Goal: Register for event/course

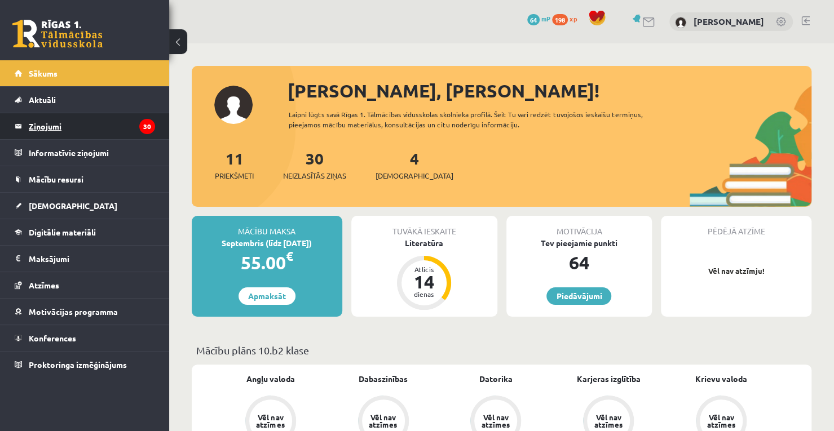
click at [83, 115] on legend "Ziņojumi 30" at bounding box center [92, 126] width 126 height 26
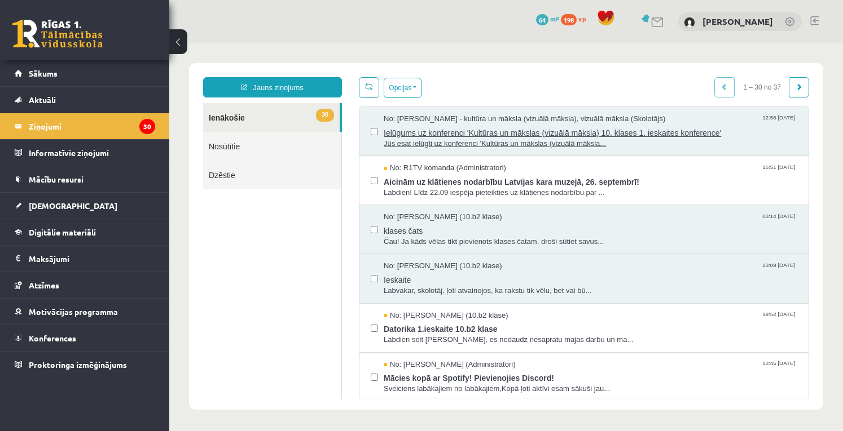
click at [456, 147] on span "Jūs esat ielūgti uz konferenci 'Kultūras un mākslas (vizuālā māksla..." at bounding box center [590, 144] width 413 height 11
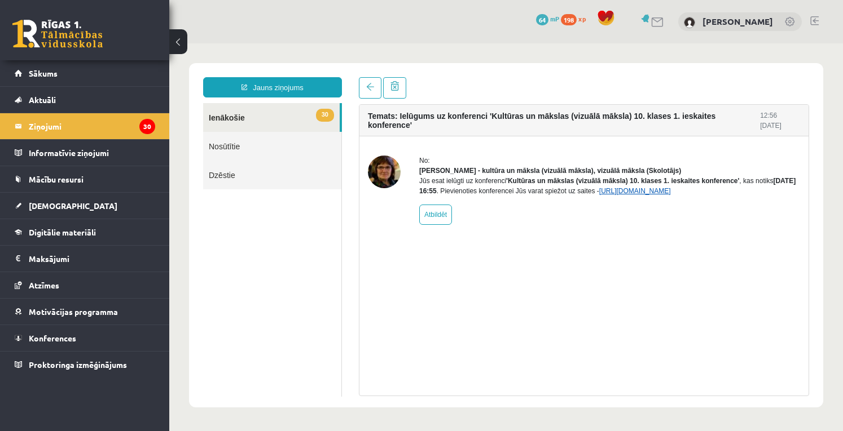
click at [575, 195] on link "https://eskola.r1tv.lv/conferences/4499/join" at bounding box center [635, 191] width 72 height 8
click at [60, 330] on link "Konferences" at bounding box center [85, 338] width 140 height 26
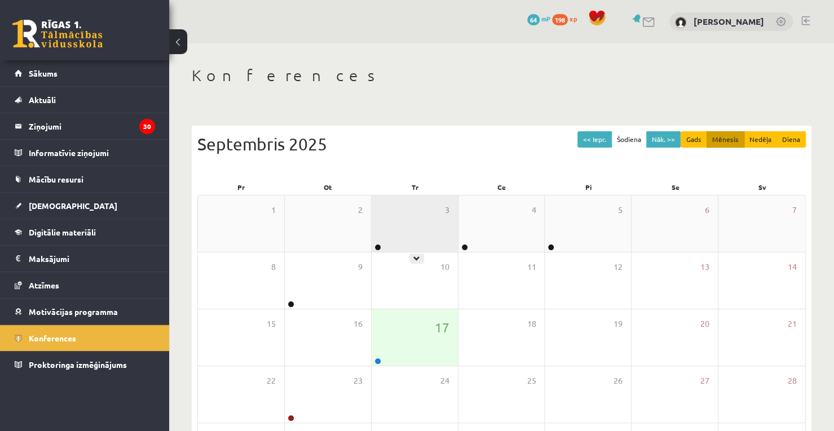
click at [434, 231] on div "3" at bounding box center [415, 224] width 86 height 56
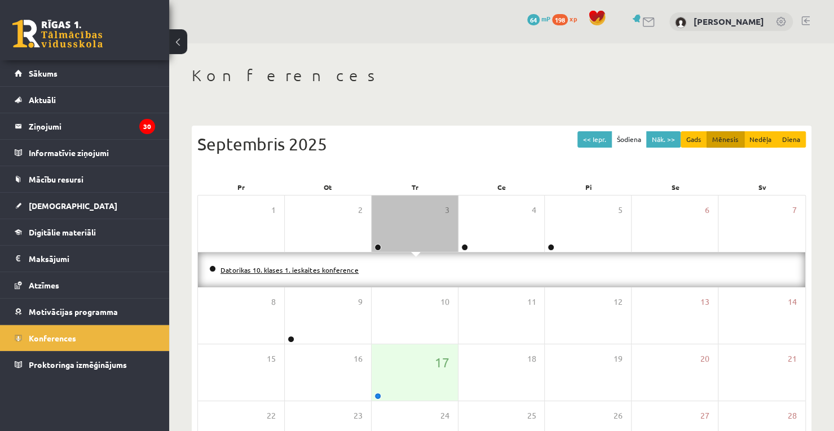
click at [288, 271] on link "Datorikas 10. klases 1. ieskaites konference" at bounding box center [290, 270] width 138 height 9
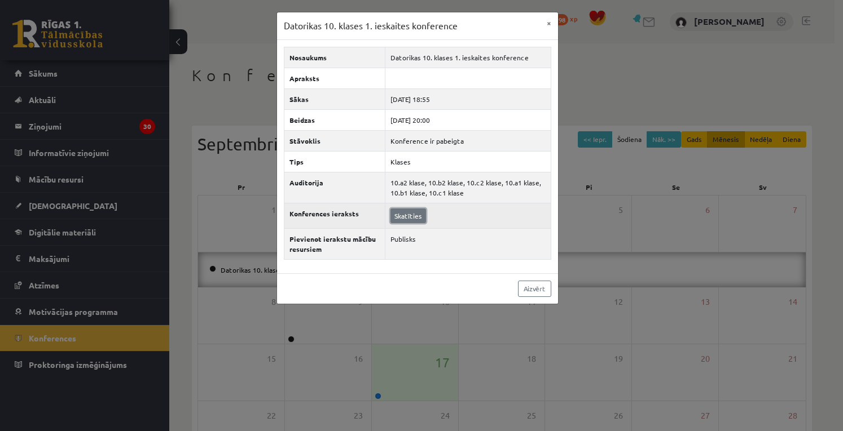
click at [421, 212] on link "Skatīties" at bounding box center [408, 216] width 36 height 15
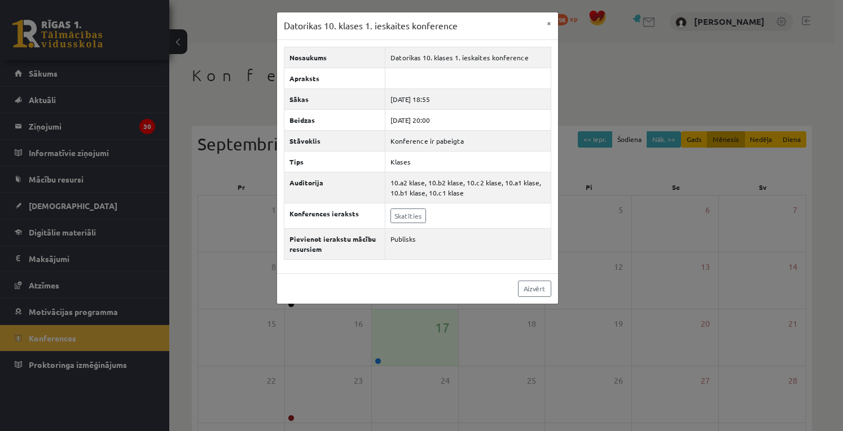
click at [575, 284] on div "Datorikas 10. klases 1. ieskaites konference × Nosaukums Datorikas 10. klases 1…" at bounding box center [421, 215] width 843 height 431
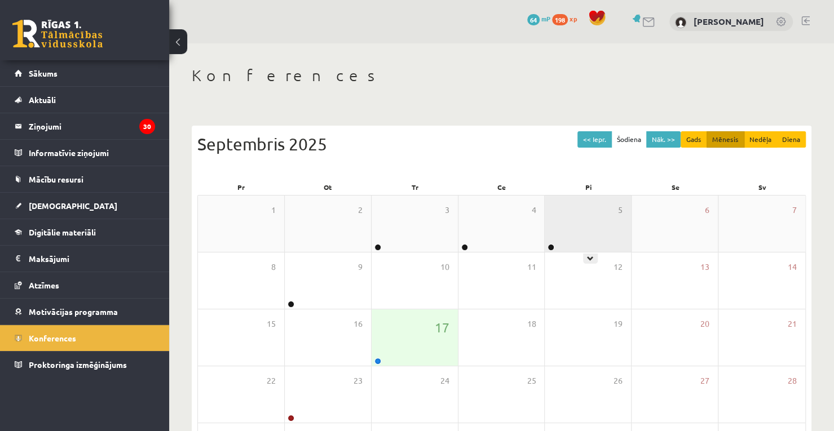
click at [575, 213] on div "5" at bounding box center [588, 224] width 86 height 56
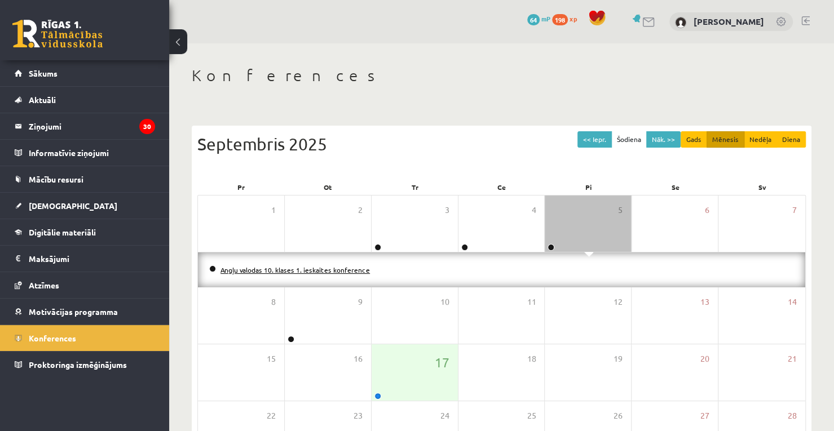
click at [339, 272] on link "Angļu valodas 10. klases 1. ieskaites konference" at bounding box center [295, 270] width 149 height 9
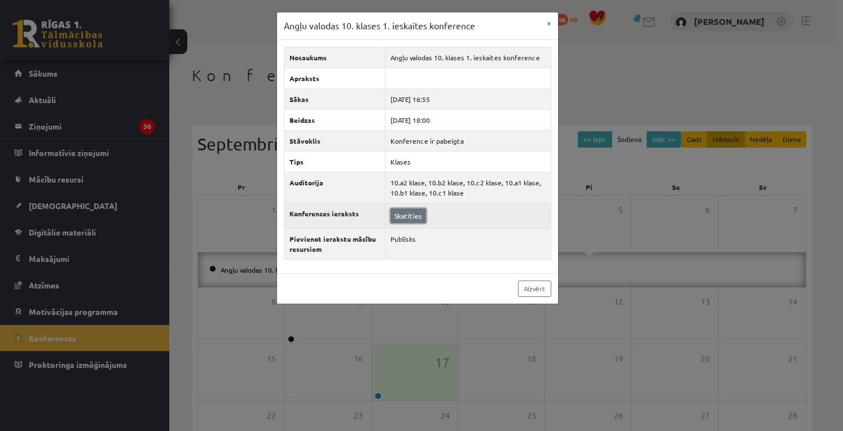
click at [418, 209] on link "Skatīties" at bounding box center [408, 216] width 36 height 15
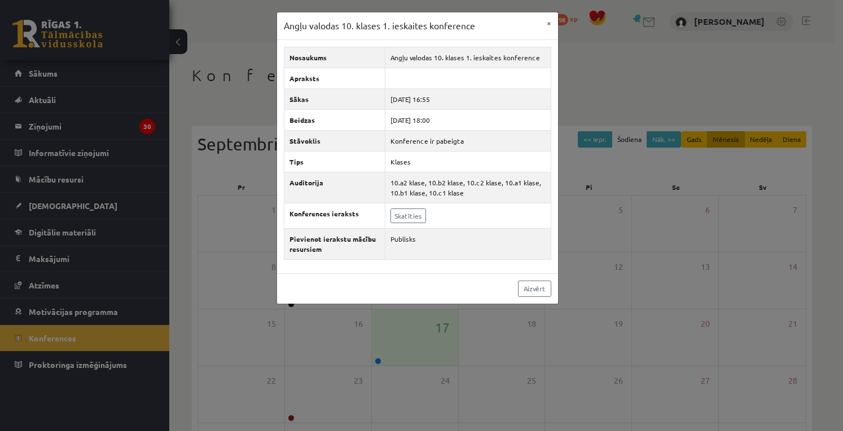
click at [575, 250] on div "Angļu valodas 10. klases 1. ieskaites konference × Nosaukums Angļu valodas 10. …" at bounding box center [421, 215] width 843 height 431
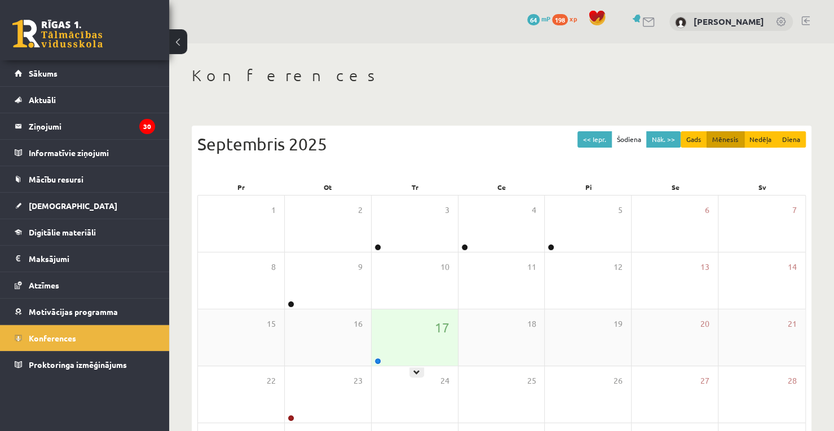
click at [383, 355] on div "17" at bounding box center [415, 338] width 86 height 56
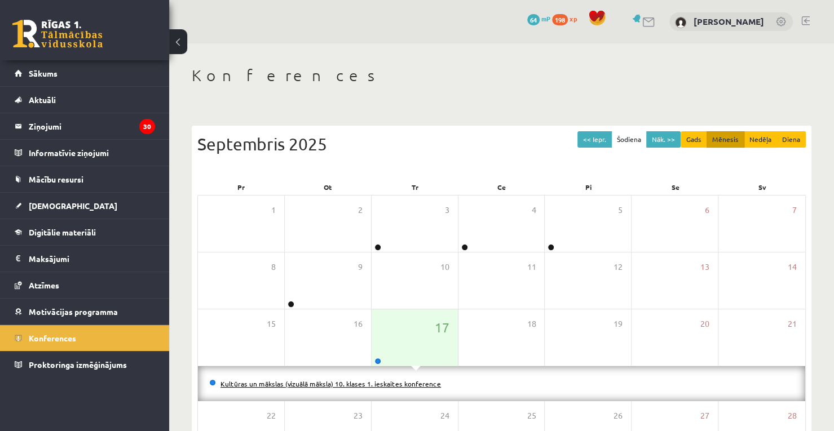
click at [362, 386] on link "Kultūras un mākslas (vizuālā māksla) 10. klases 1. ieskaites konference" at bounding box center [331, 384] width 221 height 9
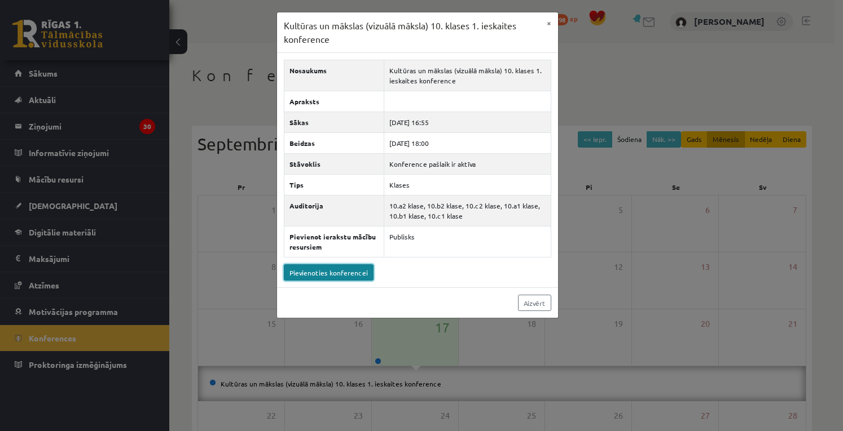
click at [351, 271] on link "Pievienoties konferencei" at bounding box center [329, 273] width 90 height 16
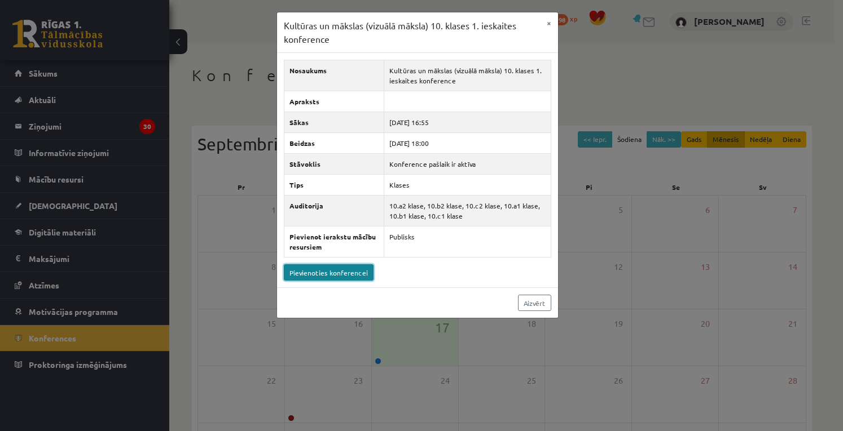
click at [302, 275] on link "Pievienoties konferencei" at bounding box center [329, 273] width 90 height 16
click at [341, 276] on link "Pievienoties konferencei" at bounding box center [329, 273] width 90 height 16
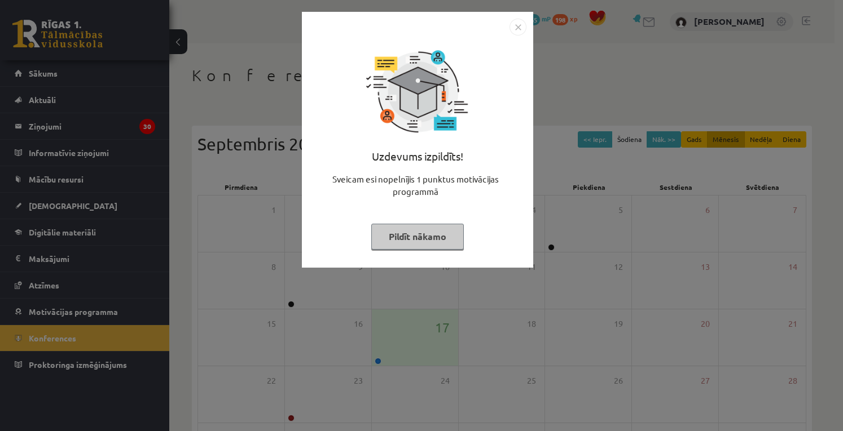
click at [431, 232] on button "Pildīt nākamo" at bounding box center [417, 237] width 93 height 26
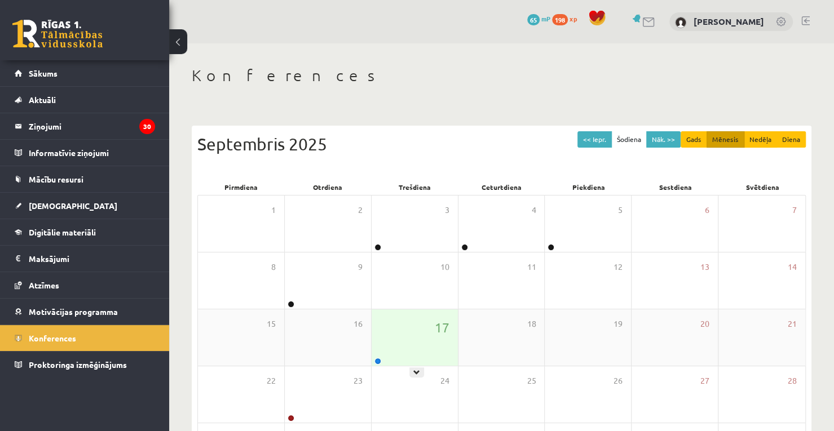
click at [400, 328] on div "17" at bounding box center [415, 338] width 86 height 56
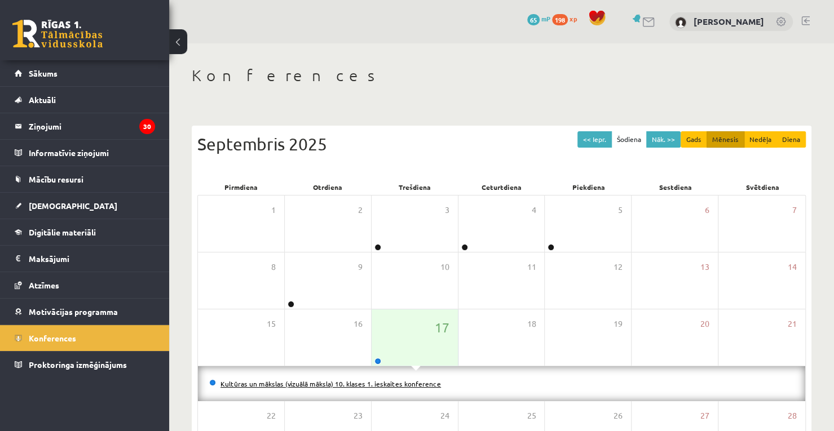
click at [361, 381] on link "Kultūras un mākslas (vizuālā māksla) 10. klases 1. ieskaites konference" at bounding box center [331, 384] width 221 height 9
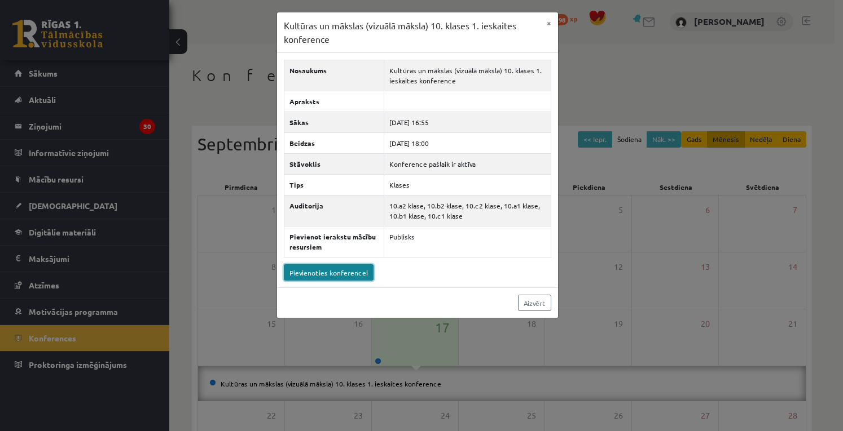
click at [329, 272] on link "Pievienoties konferencei" at bounding box center [329, 273] width 90 height 16
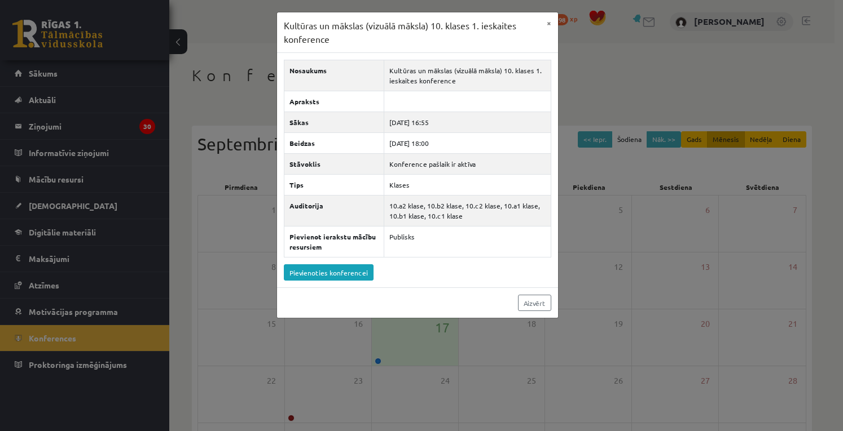
click at [636, 149] on div "Kultūras un mākslas (vizuālā māksla) 10. klases 1. ieskaites konference × Nosau…" at bounding box center [421, 215] width 843 height 431
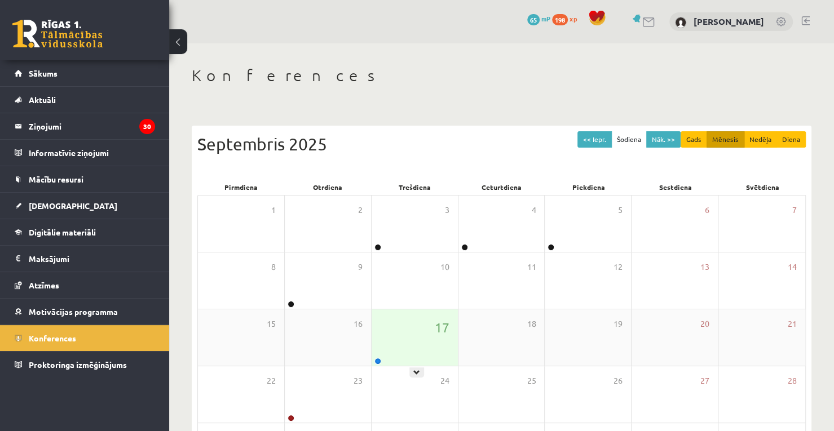
click at [431, 328] on div "17" at bounding box center [415, 338] width 86 height 56
